Goal: Task Accomplishment & Management: Complete application form

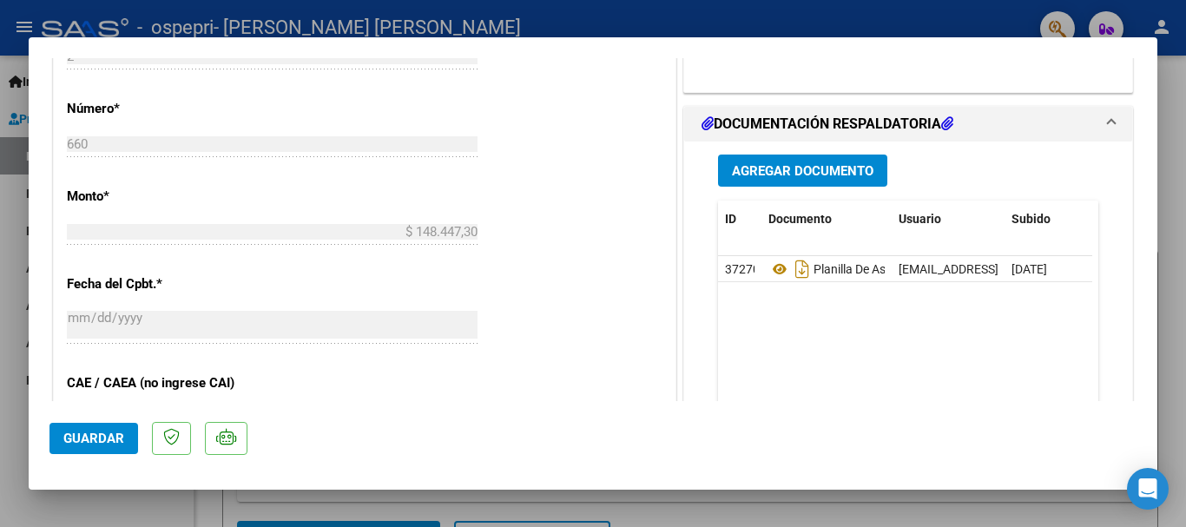
scroll to position [781, 0]
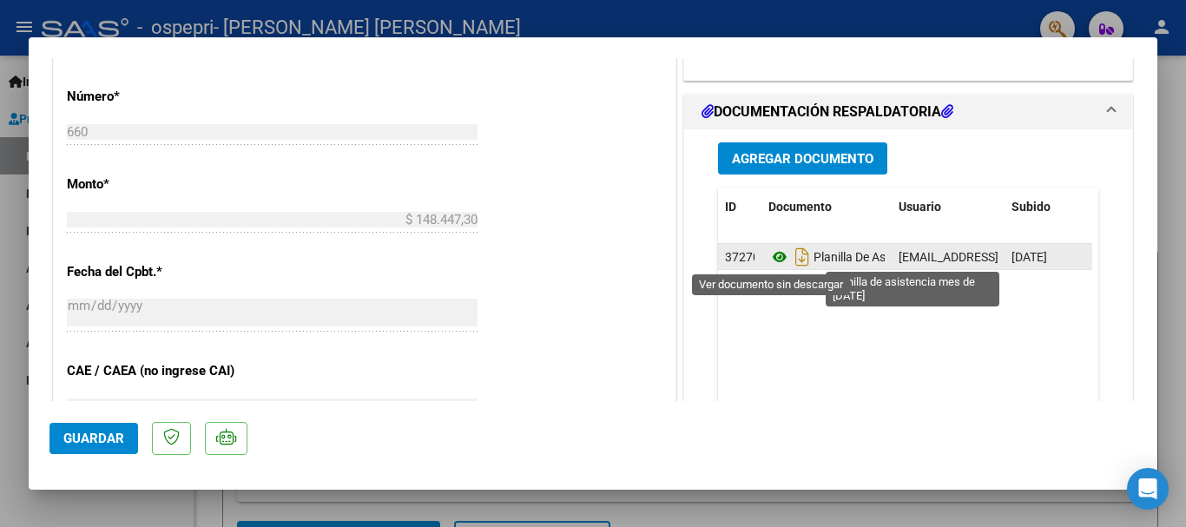
click at [774, 256] on icon at bounding box center [779, 257] width 23 height 21
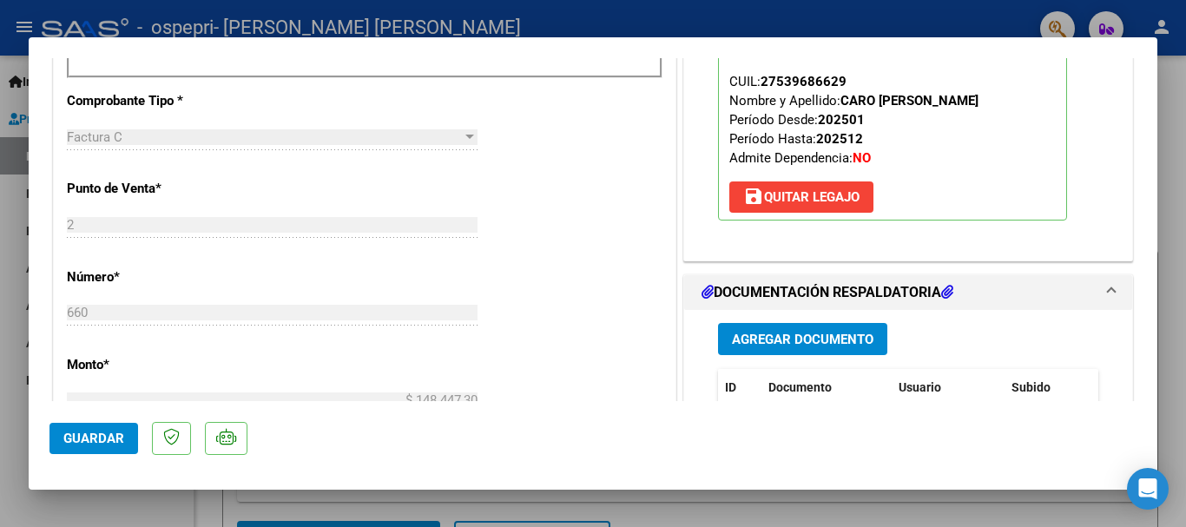
scroll to position [695, 0]
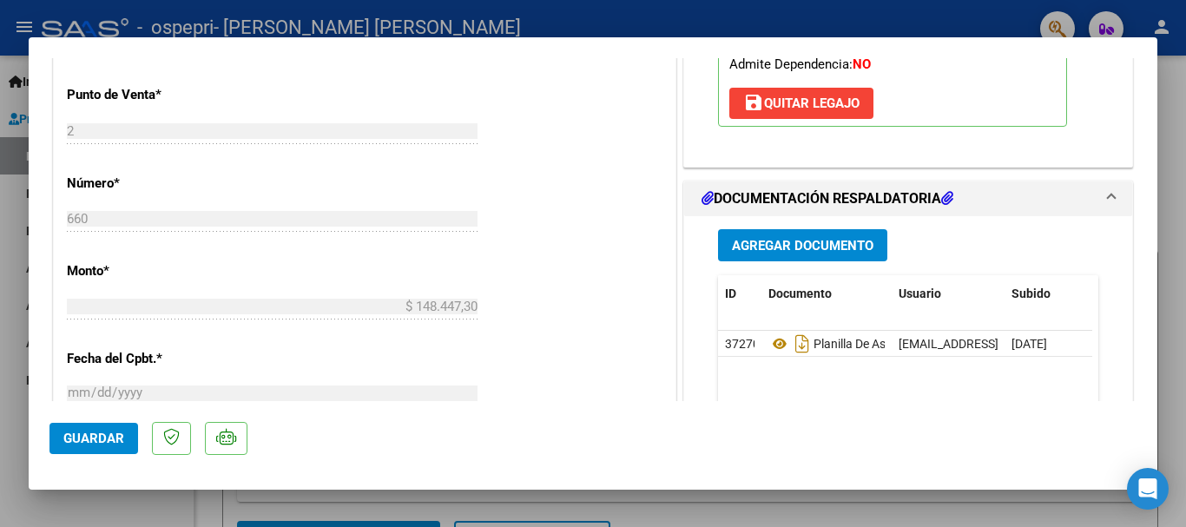
click at [818, 251] on span "Agregar Documento" at bounding box center [803, 246] width 142 height 16
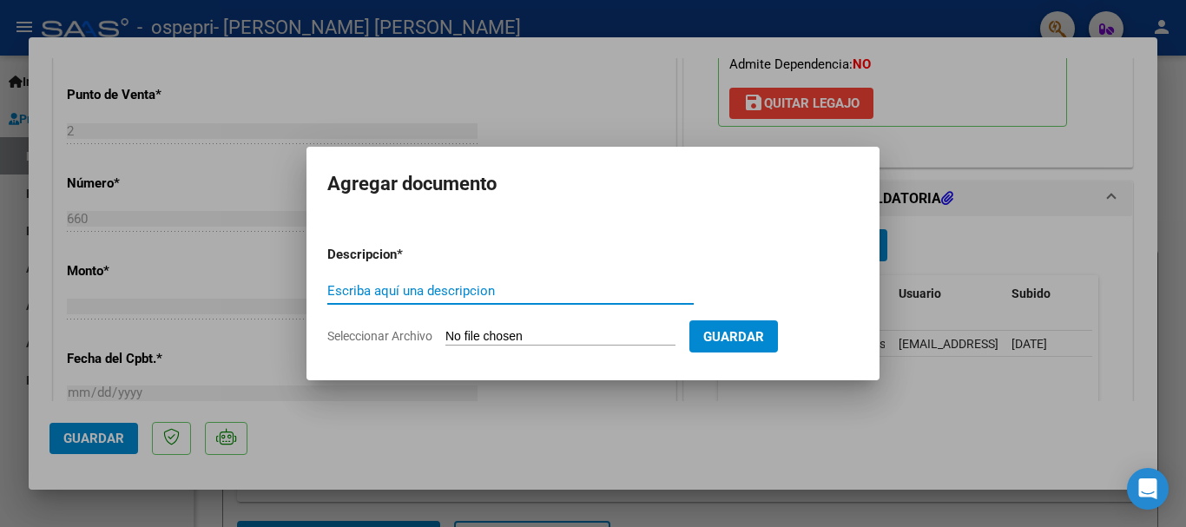
click at [520, 290] on input "Escriba aquí una descripcion" at bounding box center [510, 291] width 366 height 16
type input "PLANILLA DE ASISTENCIA [PERSON_NAME]"
click at [596, 335] on input "Seleccionar Archivo" at bounding box center [560, 337] width 230 height 16
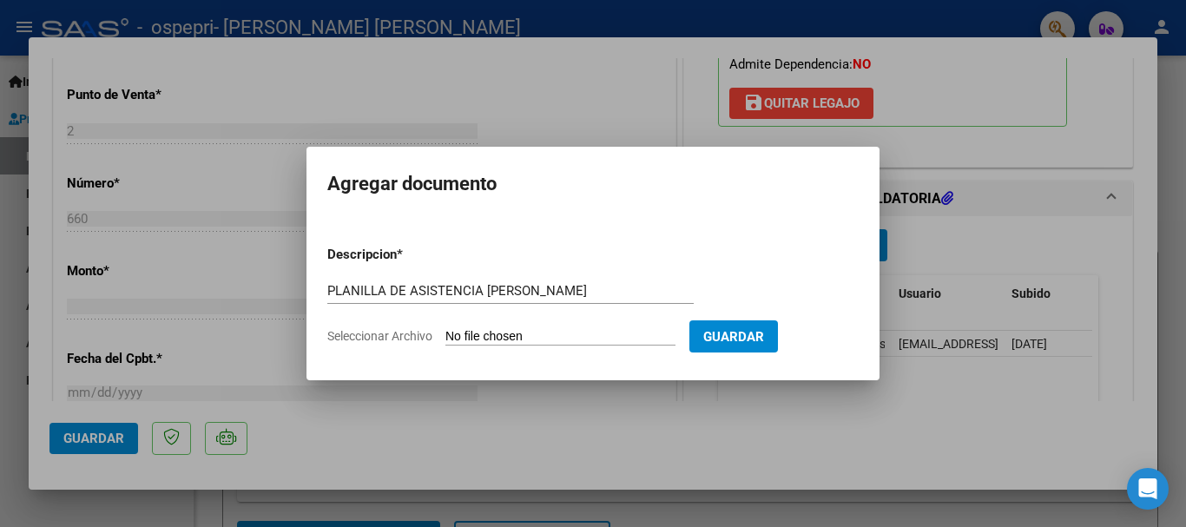
type input "C:\fakepath\PLANILLA DE ASISTENCIA MES DE [DATE] [PERSON_NAME].pdf"
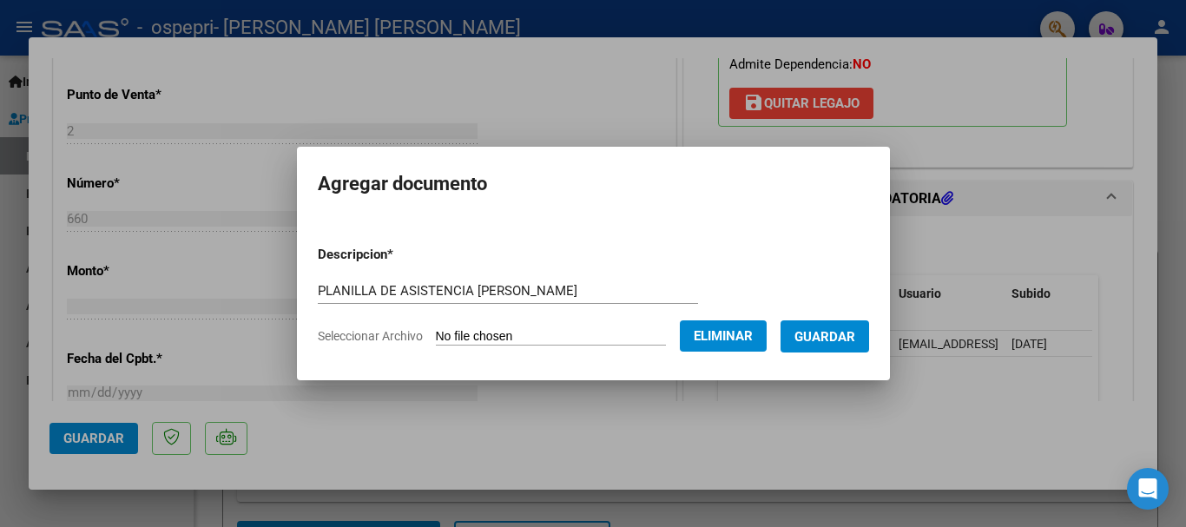
click at [833, 339] on span "Guardar" at bounding box center [824, 337] width 61 height 16
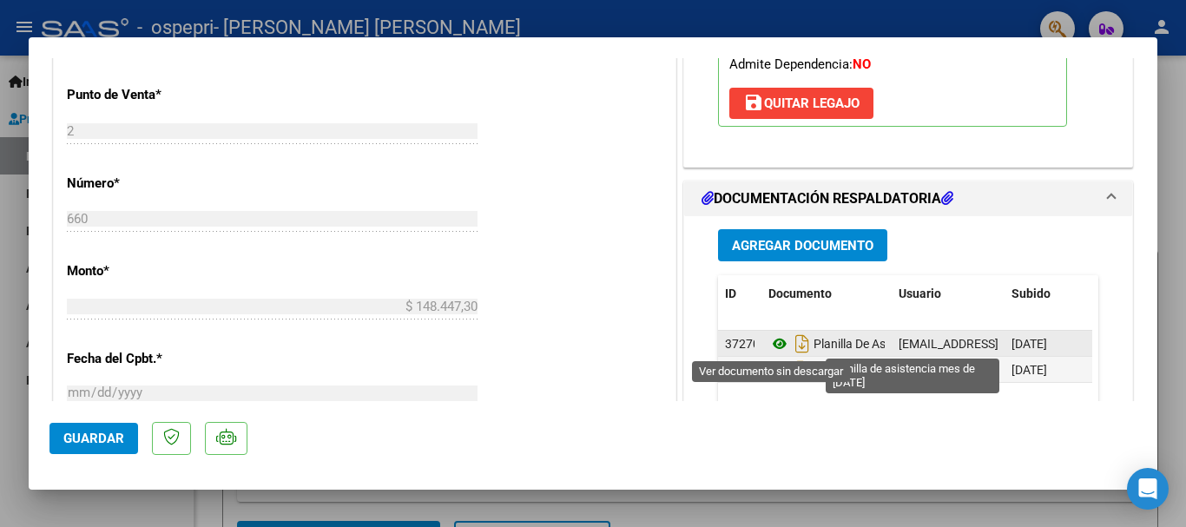
click at [773, 344] on icon at bounding box center [779, 343] width 23 height 21
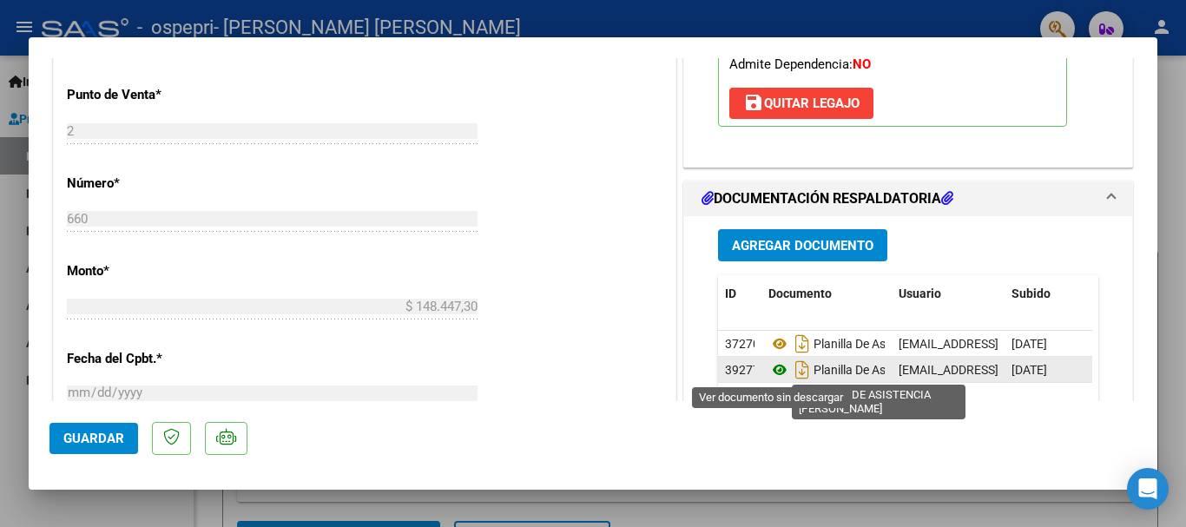
click at [769, 361] on icon at bounding box center [779, 369] width 23 height 21
click at [772, 366] on icon at bounding box center [779, 369] width 23 height 21
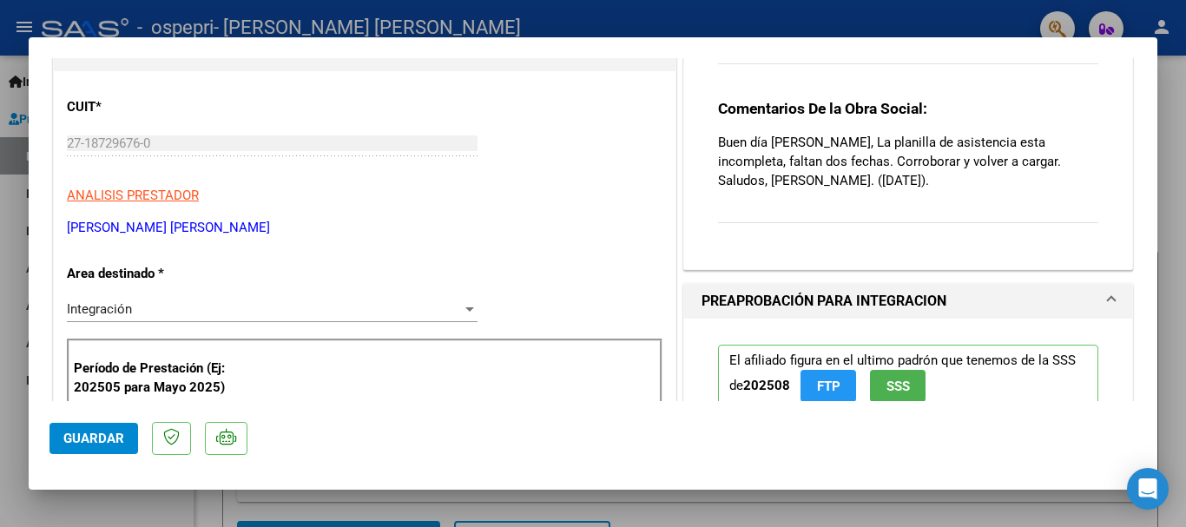
scroll to position [0, 0]
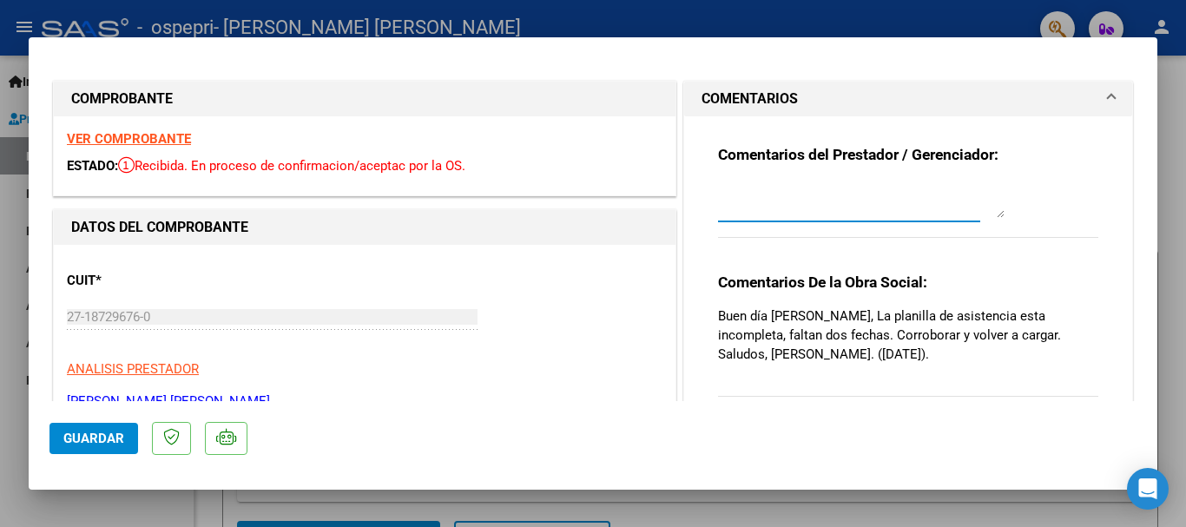
click at [873, 199] on textarea at bounding box center [861, 200] width 287 height 35
type textarea "b"
